Goal: Information Seeking & Learning: Learn about a topic

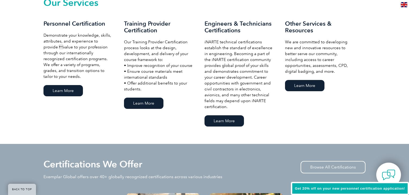
scroll to position [365, 0]
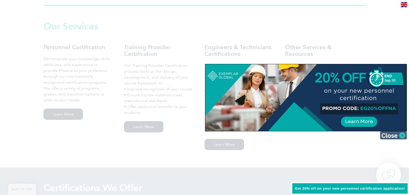
click at [396, 135] on img at bounding box center [393, 136] width 27 height 8
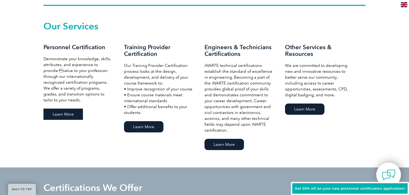
click at [66, 114] on link "Learn More" at bounding box center [62, 114] width 39 height 11
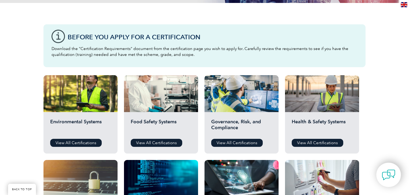
scroll to position [150, 0]
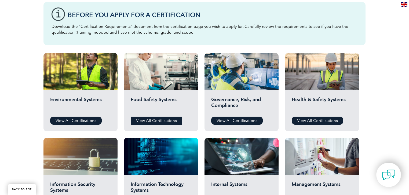
click at [161, 120] on link "View All Certifications" at bounding box center [156, 121] width 51 height 8
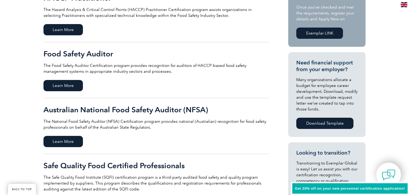
scroll to position [129, 0]
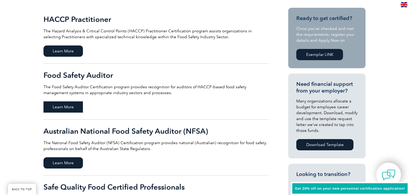
click at [66, 105] on span "Learn More" at bounding box center [62, 107] width 39 height 11
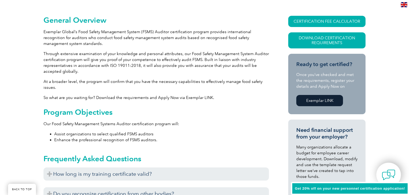
scroll to position [124, 0]
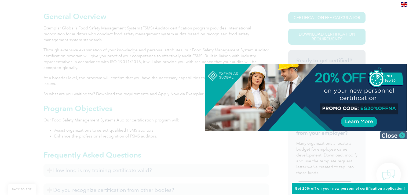
click at [396, 137] on img at bounding box center [393, 136] width 27 height 8
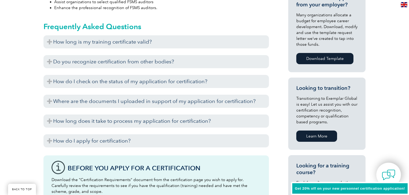
scroll to position [317, 0]
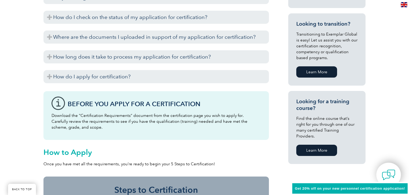
click at [317, 145] on link "Learn More" at bounding box center [316, 150] width 41 height 11
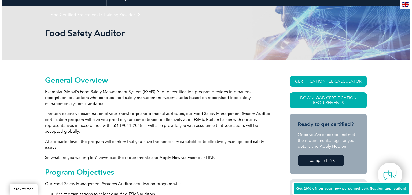
scroll to position [60, 0]
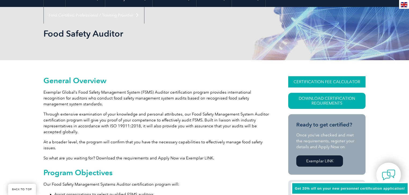
click at [328, 79] on link "CERTIFICATION FEE CALCULATOR" at bounding box center [326, 81] width 77 height 11
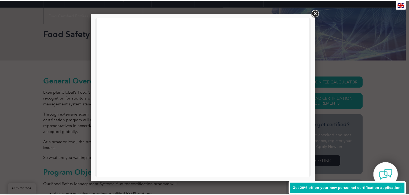
scroll to position [172, 0]
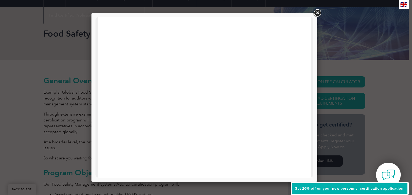
click at [315, 11] on link at bounding box center [317, 13] width 10 height 10
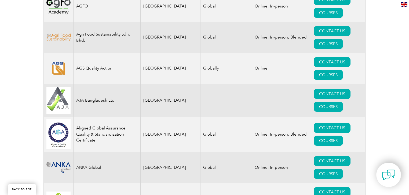
scroll to position [515, 0]
